Goal: Task Accomplishment & Management: Complete application form

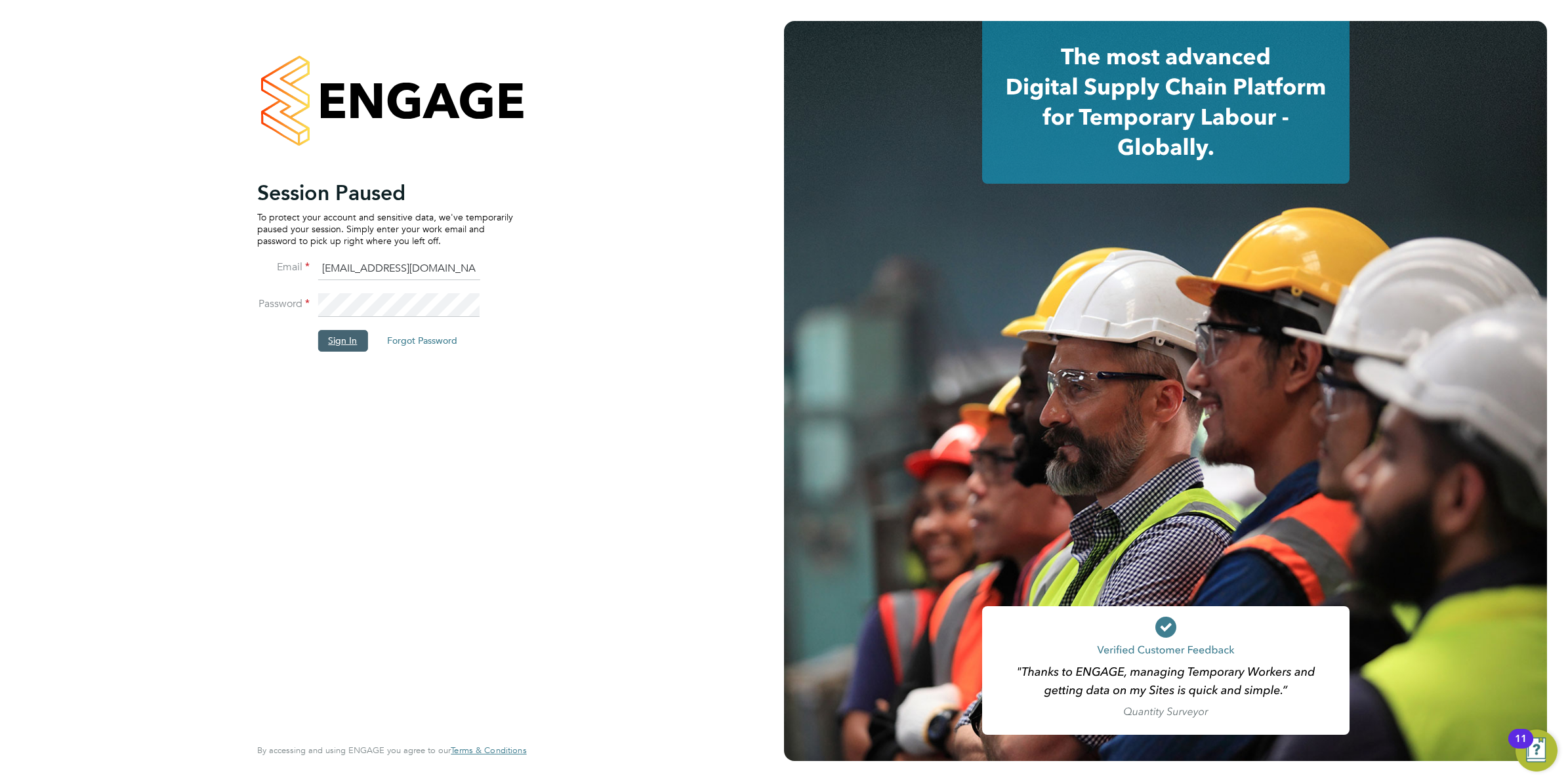
click at [339, 345] on button "Sign In" at bounding box center [342, 340] width 50 height 21
